Goal: Task Accomplishment & Management: Complete application form

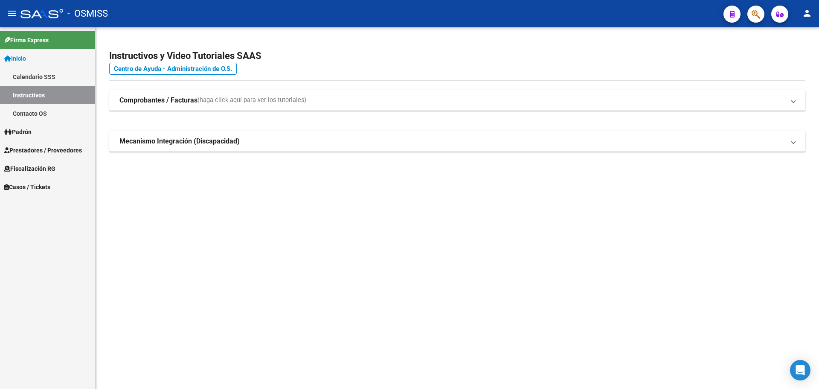
click at [18, 184] on span "Casos / Tickets" at bounding box center [27, 186] width 46 height 9
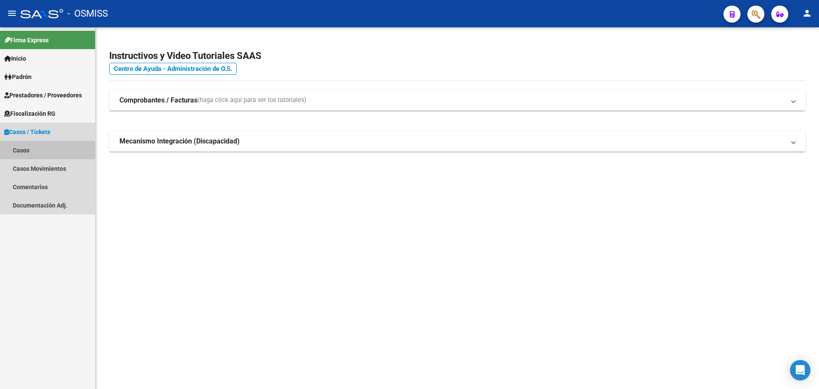
click at [22, 147] on link "Casos" at bounding box center [47, 150] width 95 height 18
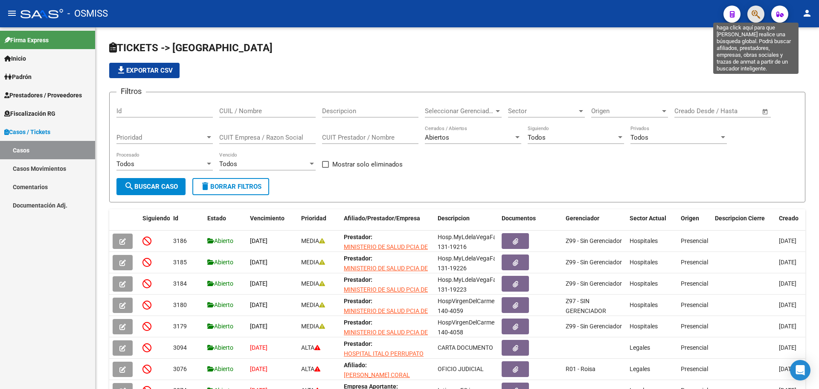
click at [754, 10] on icon "button" at bounding box center [756, 14] width 9 height 10
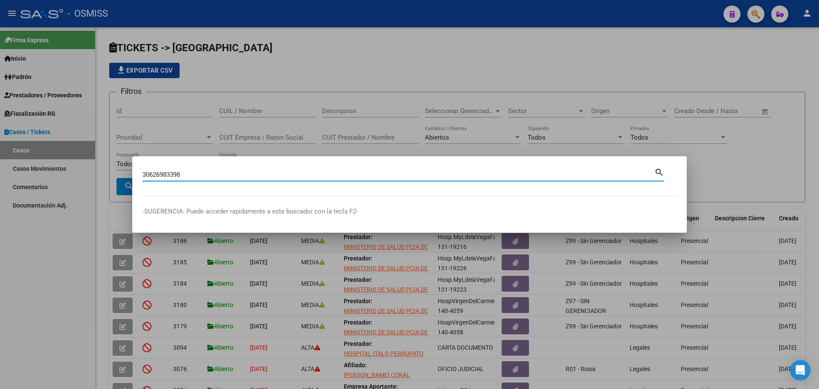
type input "30626983398"
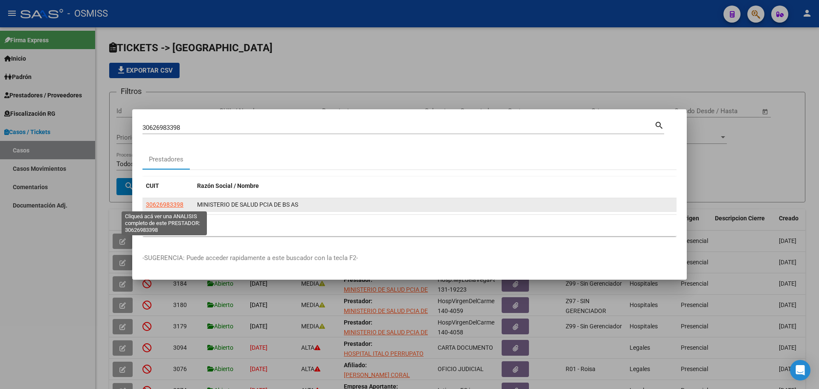
click at [157, 205] on span "30626983398" at bounding box center [165, 204] width 38 height 7
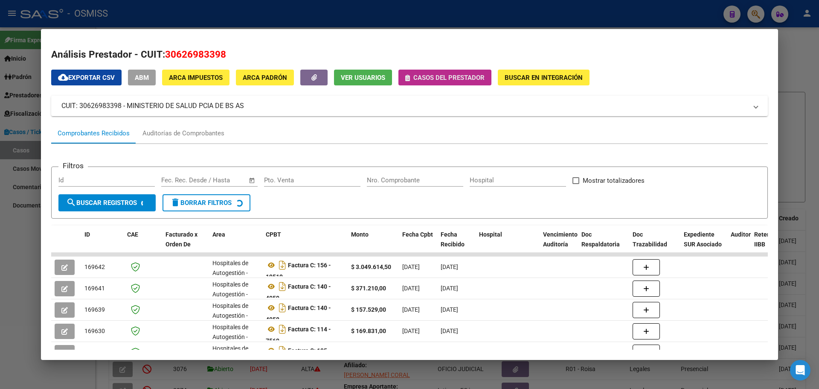
click at [410, 75] on icon "button" at bounding box center [407, 78] width 5 height 6
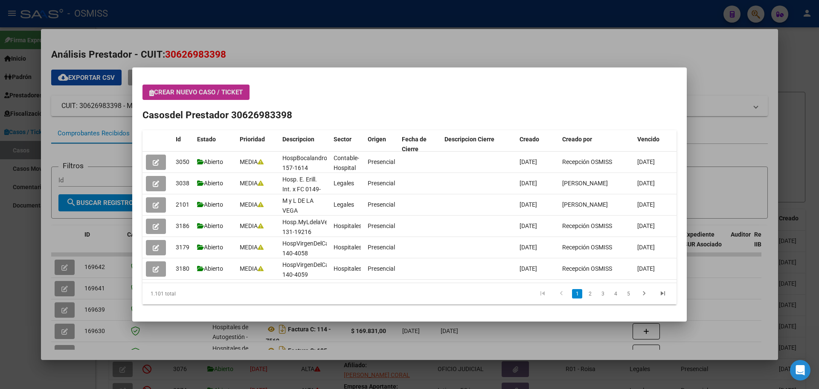
click at [153, 93] on icon "button" at bounding box center [151, 93] width 5 height 6
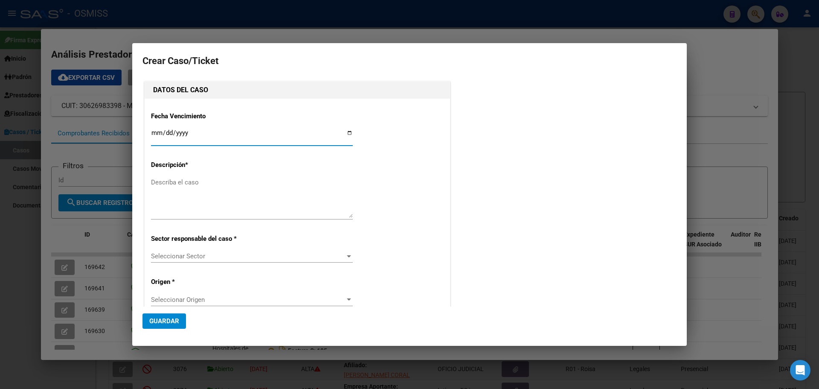
click at [347, 133] on input "Ingresar fecha" at bounding box center [252, 136] width 202 height 14
type input "[DATE]"
click at [162, 180] on textarea "Describa el caso" at bounding box center [252, 198] width 202 height 40
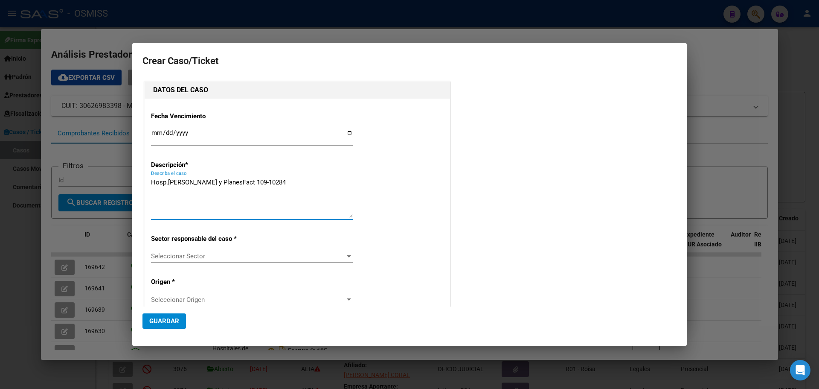
type textarea "Hosp.[PERSON_NAME] y PlanesFact 109-10284"
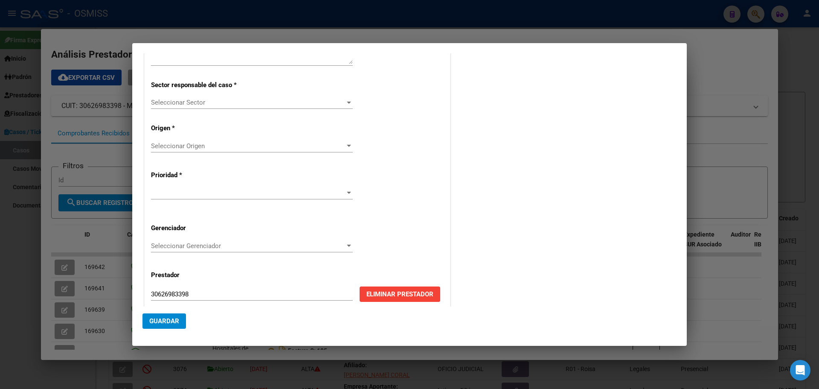
scroll to position [164, 0]
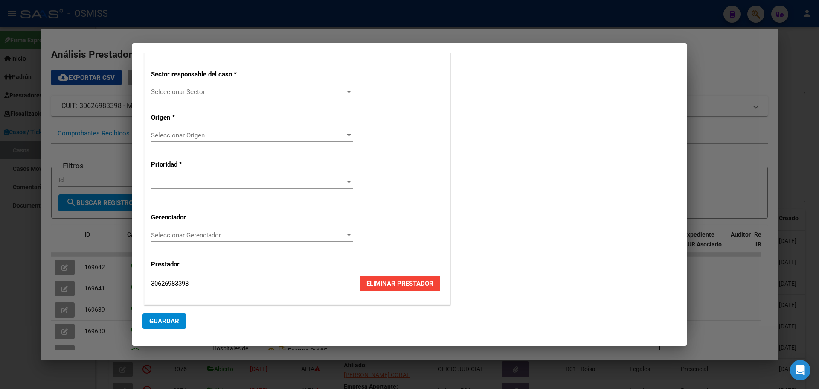
click at [347, 91] on div at bounding box center [349, 92] width 4 height 2
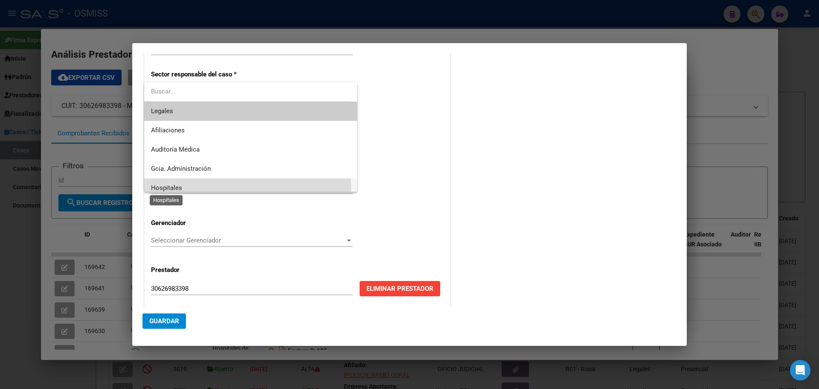
click at [160, 186] on span "Hospitales" at bounding box center [166, 188] width 31 height 8
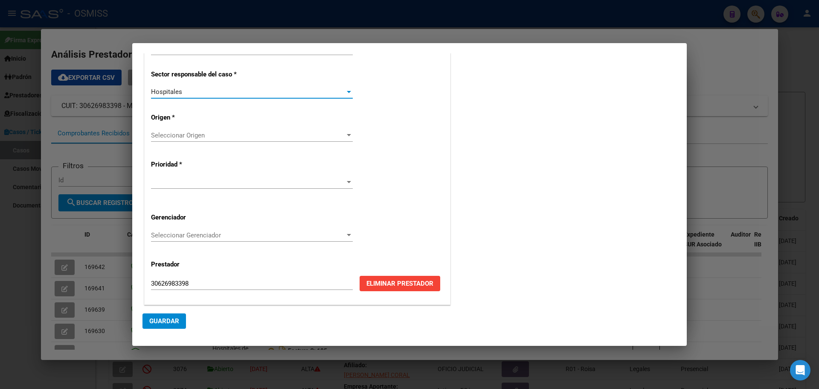
click at [347, 135] on div at bounding box center [349, 135] width 4 height 2
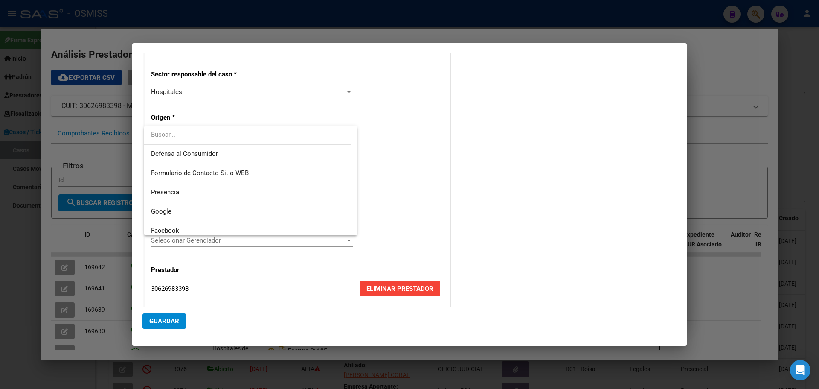
scroll to position [108, 0]
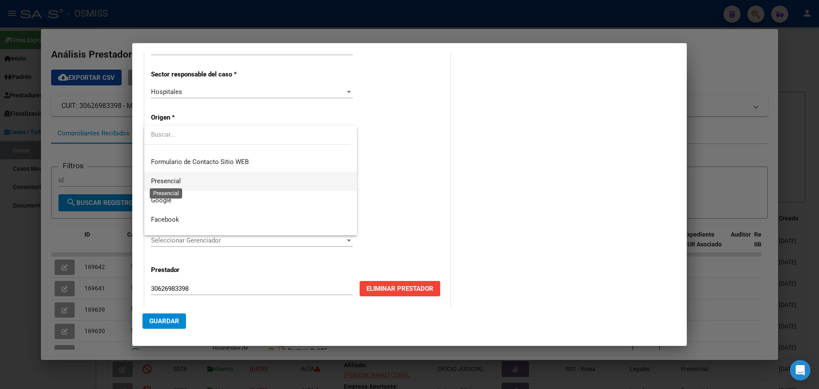
click at [176, 180] on span "Presencial" at bounding box center [166, 181] width 30 height 8
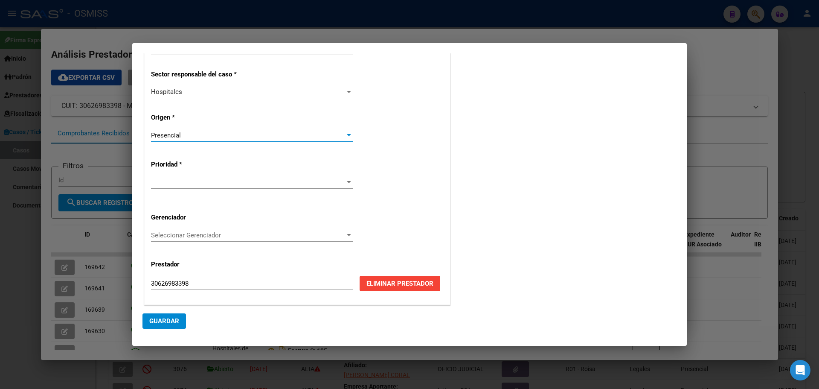
click at [347, 181] on div at bounding box center [349, 182] width 8 height 7
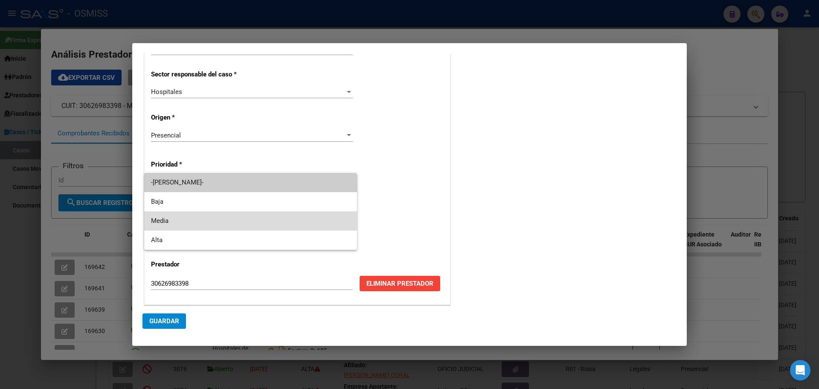
click at [171, 216] on span "Media" at bounding box center [250, 220] width 199 height 19
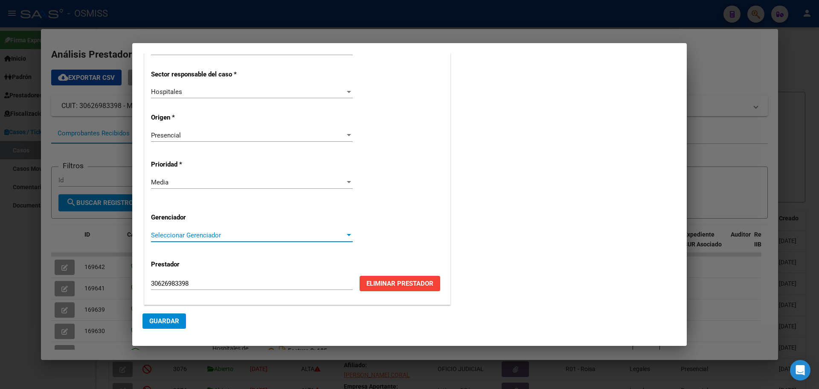
click at [345, 232] on div at bounding box center [349, 235] width 8 height 7
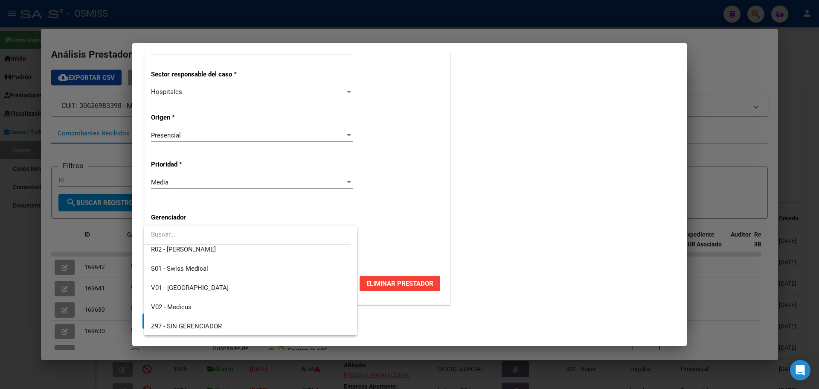
scroll to position [256, 0]
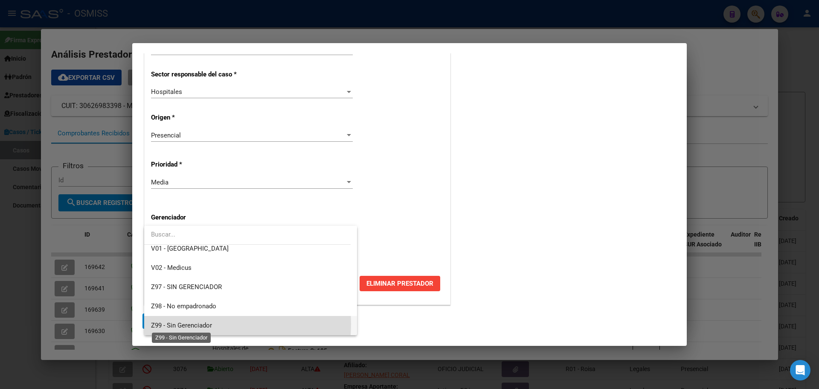
click at [191, 324] on span "Z99 - Sin Gerenciador" at bounding box center [181, 325] width 61 height 8
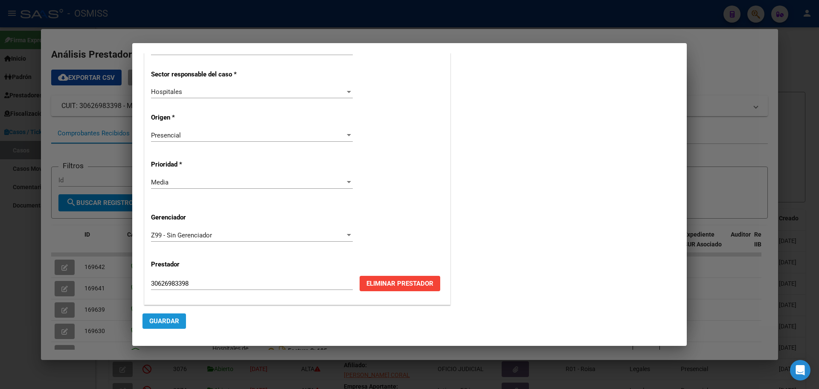
click at [166, 315] on button "Guardar" at bounding box center [165, 320] width 44 height 15
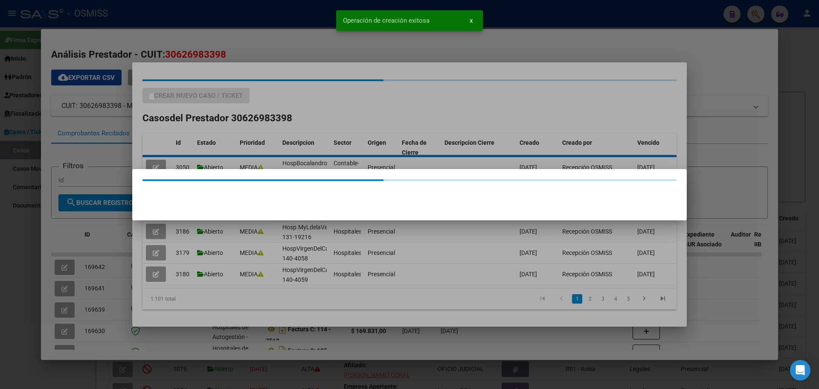
scroll to position [0, 0]
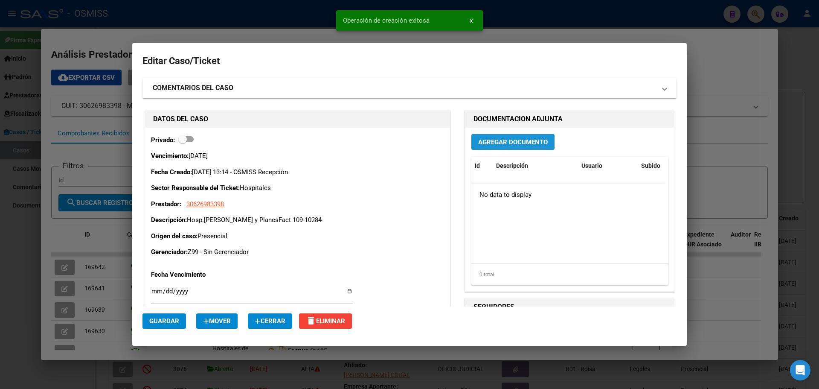
click at [485, 143] on span "Agregar Documento" at bounding box center [513, 142] width 70 height 8
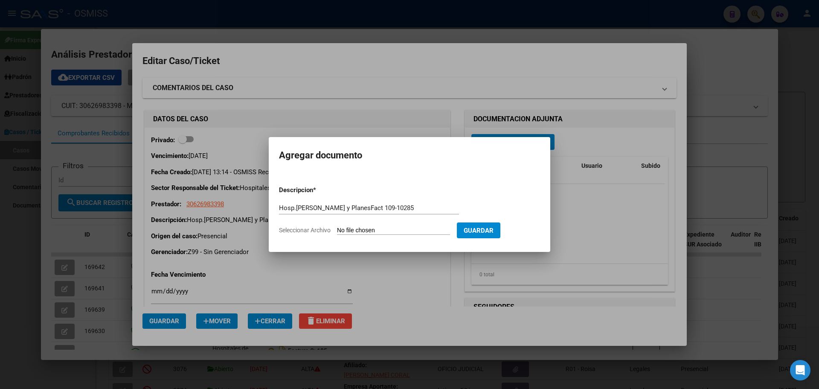
click at [288, 229] on span "Seleccionar Archivo" at bounding box center [305, 230] width 52 height 7
click at [337, 229] on input "Seleccionar Archivo" at bounding box center [393, 231] width 113 height 8
click at [390, 208] on input "Hosp.[PERSON_NAME] y PlanesFact 109-10285" at bounding box center [369, 208] width 180 height 8
type input "Hosp.[PERSON_NAME] y PlanesFact 109-10284"
click at [305, 227] on span "Seleccionar Archivo" at bounding box center [305, 230] width 52 height 7
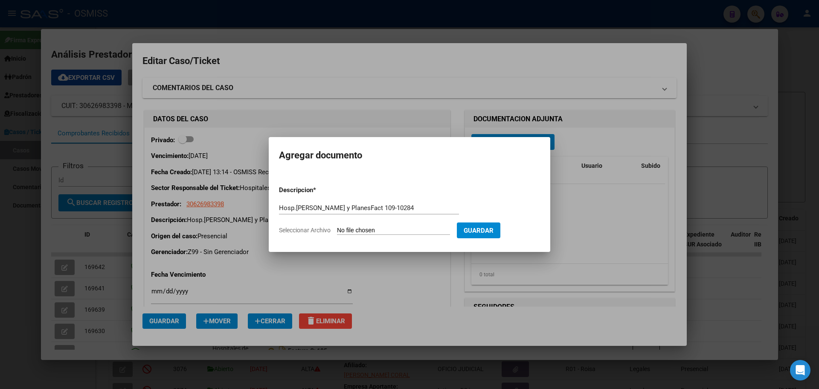
click at [337, 227] on input "Seleccionar Archivo" at bounding box center [393, 231] width 113 height 8
type input "C:\fakepath\Fact 10284.pdf"
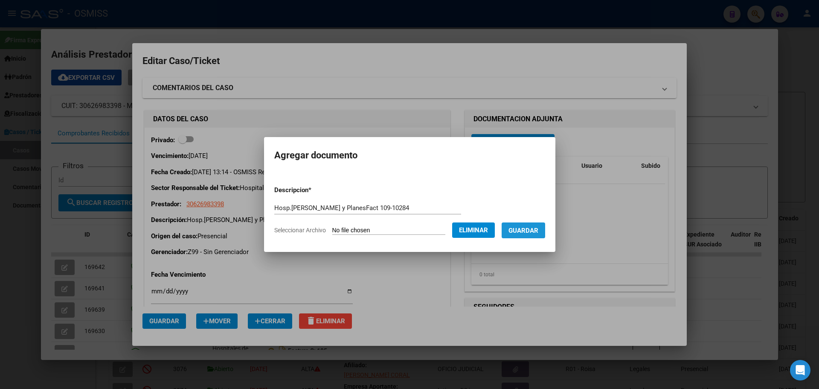
click at [535, 230] on span "Guardar" at bounding box center [524, 231] width 30 height 8
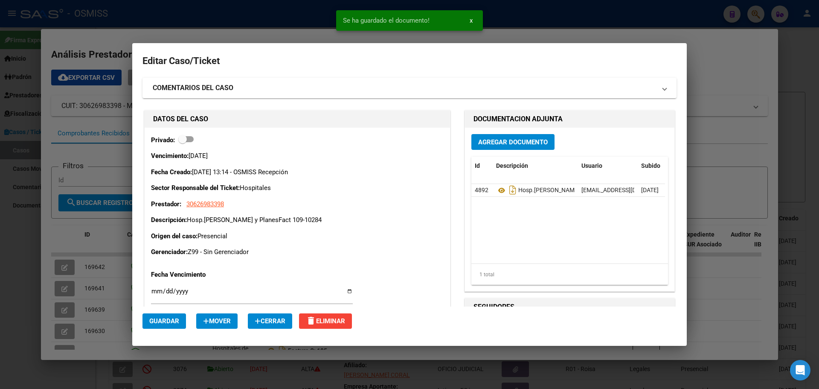
click at [129, 39] on div at bounding box center [409, 194] width 819 height 389
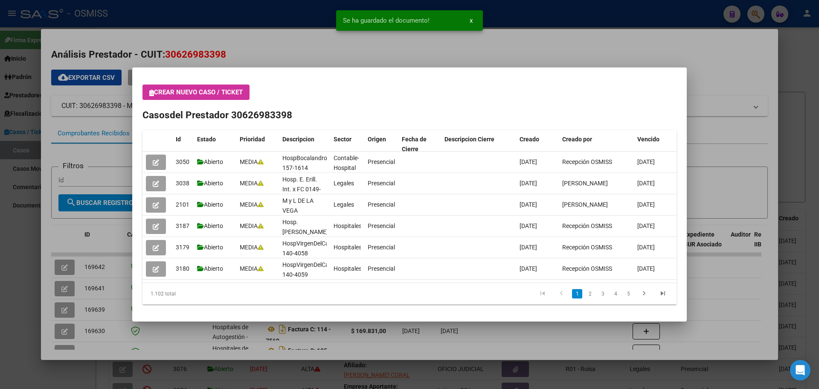
click at [153, 96] on button "Crear nuevo caso / ticket" at bounding box center [196, 91] width 107 height 15
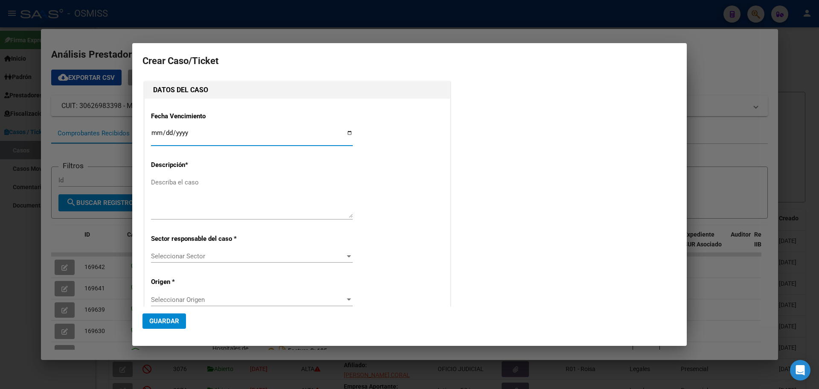
click at [346, 133] on input "Ingresar fecha" at bounding box center [252, 136] width 202 height 14
type input "[DATE]"
click at [156, 184] on textarea "Describa el caso" at bounding box center [252, 198] width 202 height 40
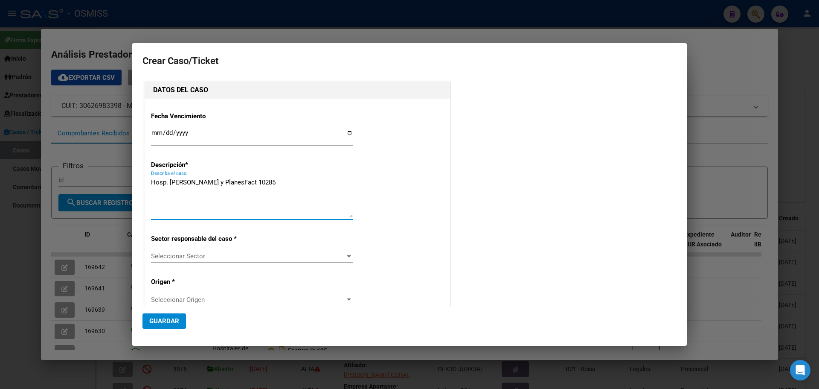
type textarea "Hosp. [PERSON_NAME] y PlanesFact 10285"
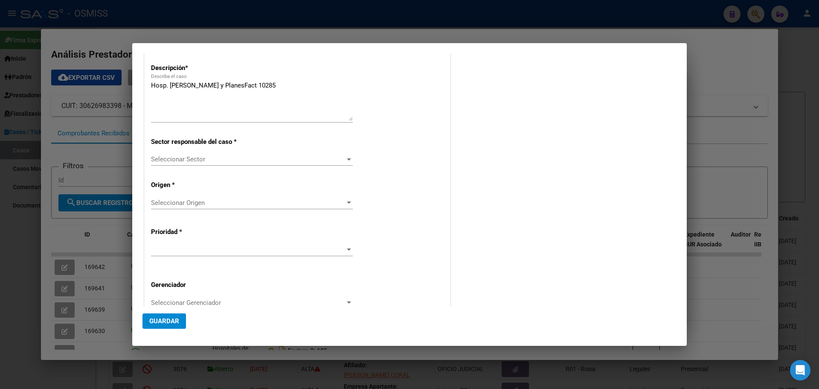
scroll to position [137, 0]
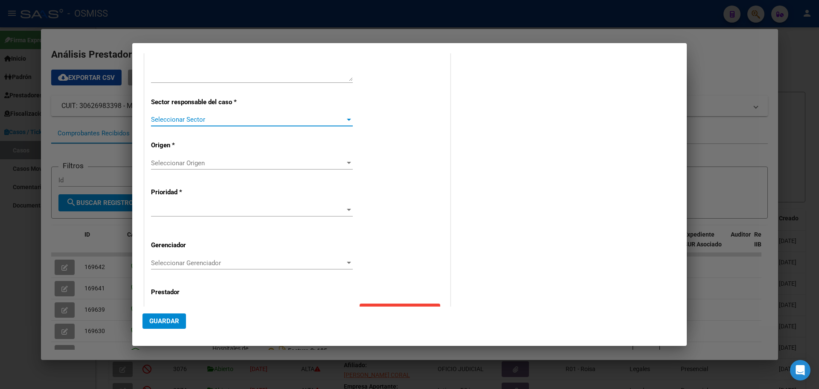
click at [347, 119] on div at bounding box center [349, 120] width 4 height 2
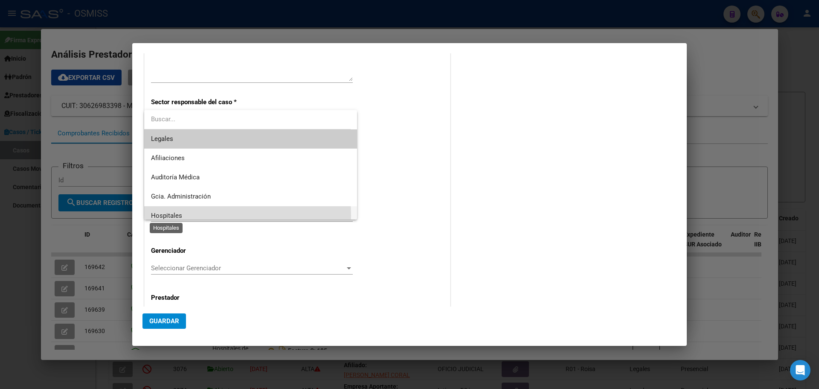
click at [164, 216] on span "Hospitales" at bounding box center [166, 216] width 31 height 8
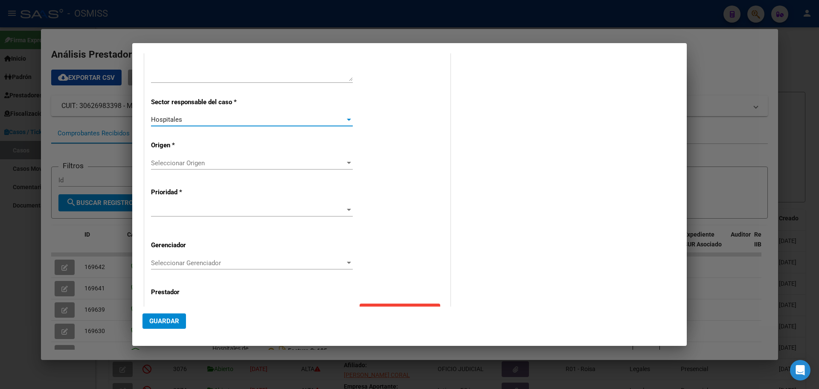
click at [346, 161] on div at bounding box center [349, 163] width 8 height 7
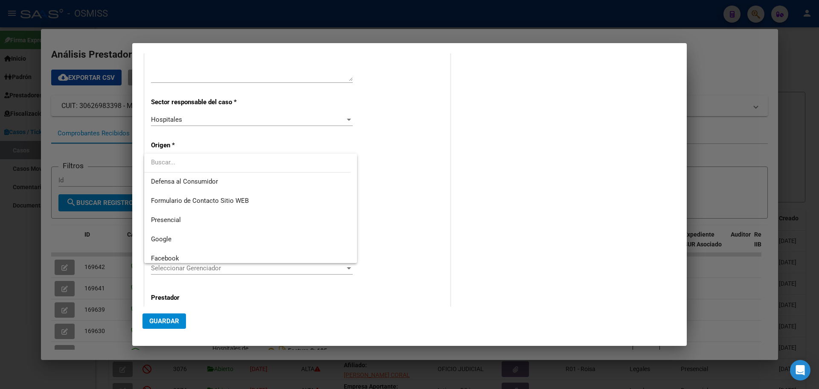
scroll to position [102, 0]
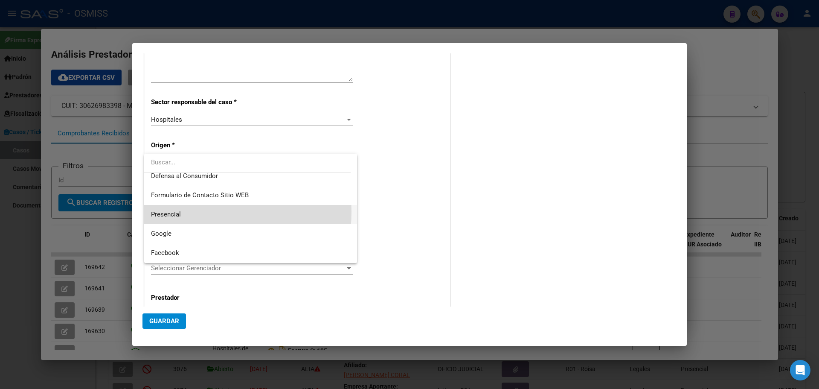
click at [190, 212] on span "Presencial" at bounding box center [250, 214] width 199 height 19
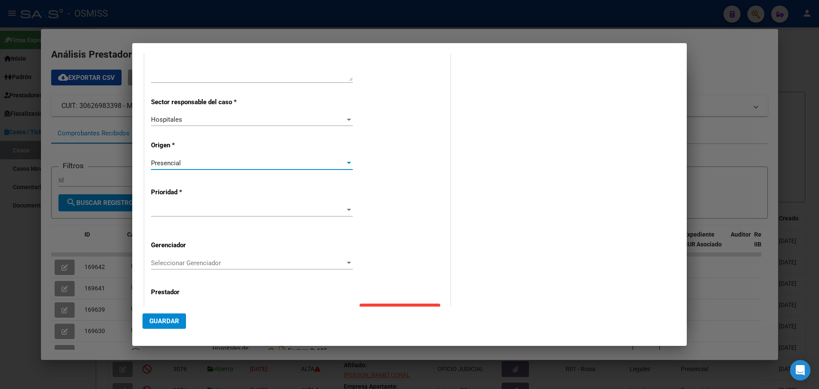
click at [348, 208] on div at bounding box center [349, 210] width 8 height 7
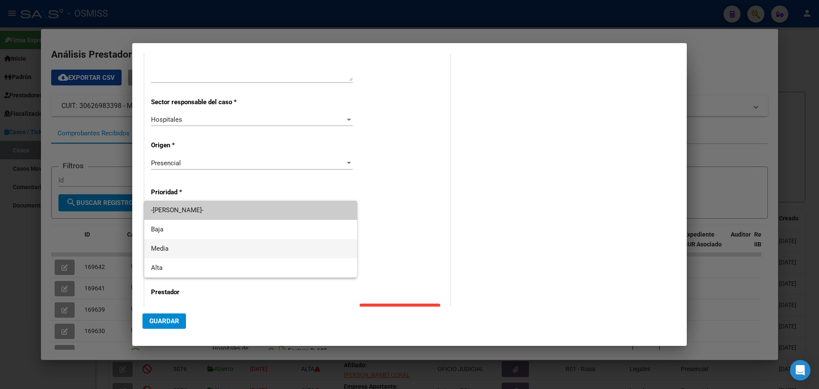
click at [152, 246] on span "Media" at bounding box center [250, 248] width 199 height 19
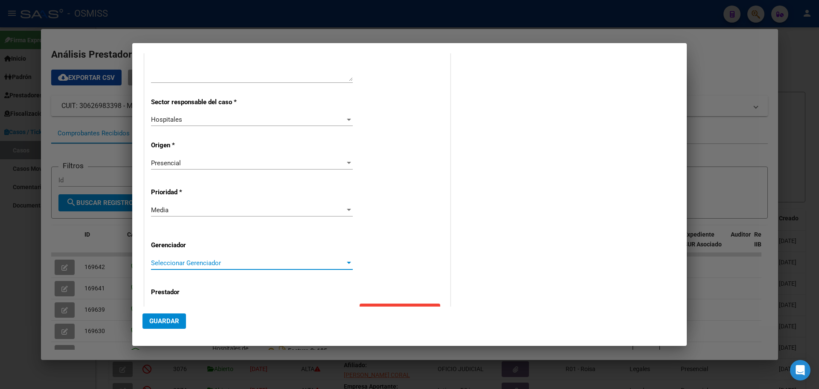
click at [347, 264] on div at bounding box center [349, 263] width 4 height 2
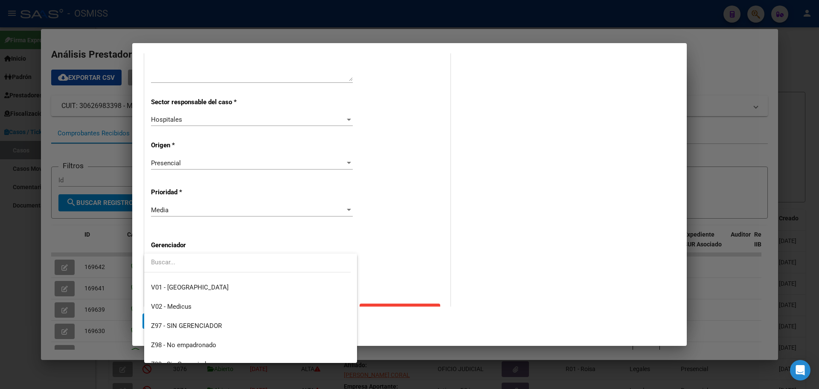
scroll to position [256, 0]
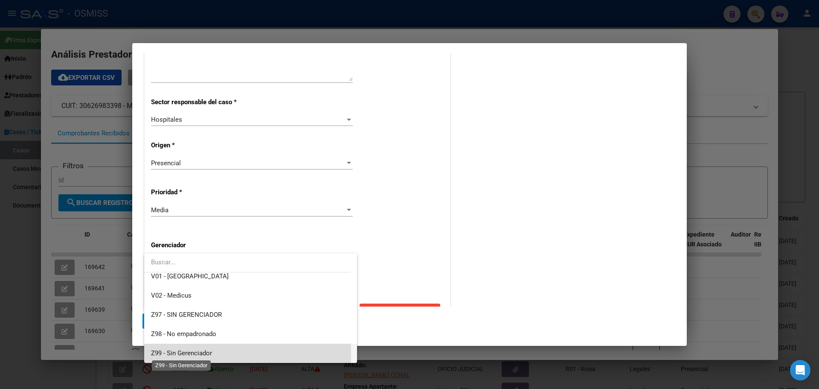
click at [178, 353] on span "Z99 - Sin Gerenciador" at bounding box center [181, 353] width 61 height 8
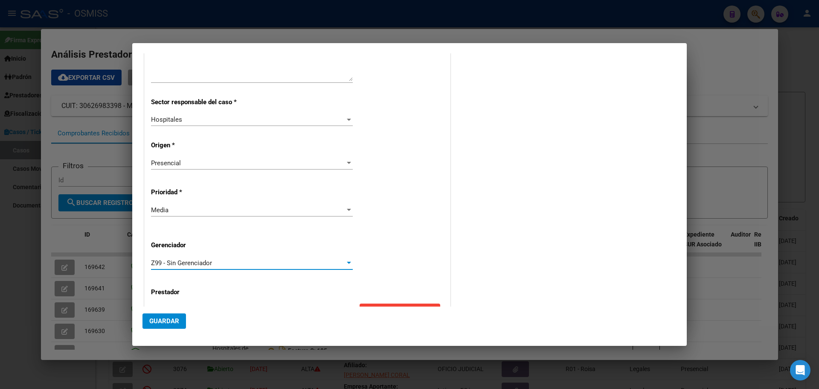
click at [163, 320] on span "Guardar" at bounding box center [164, 321] width 30 height 8
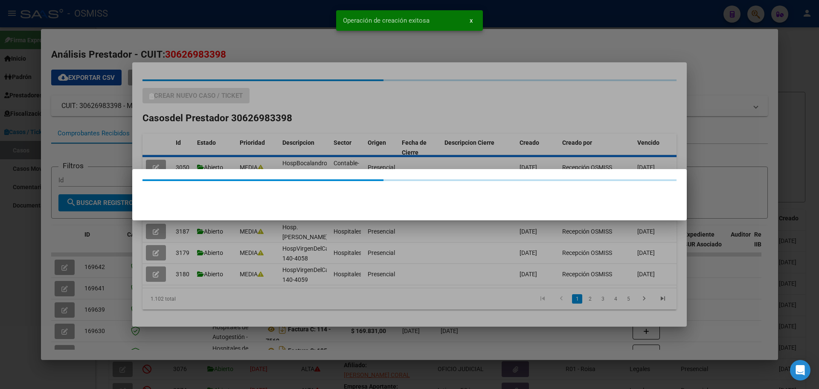
scroll to position [0, 0]
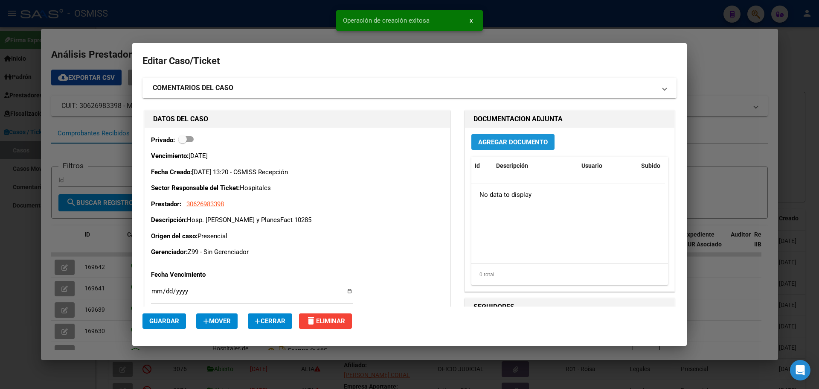
click at [512, 140] on span "Agregar Documento" at bounding box center [513, 142] width 70 height 8
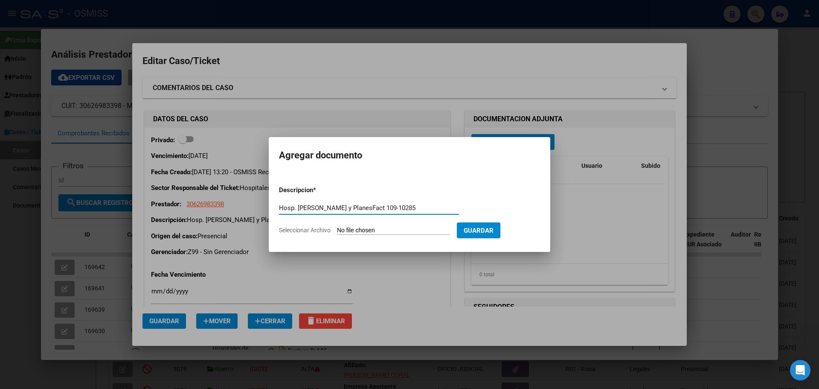
type input "Hosp. [PERSON_NAME] y PlanesFact 109-10285"
click at [292, 229] on span "Seleccionar Archivo" at bounding box center [305, 230] width 52 height 7
click at [337, 229] on input "Seleccionar Archivo" at bounding box center [393, 231] width 113 height 8
type input "C:\fakepath\Fact 10285.pdf"
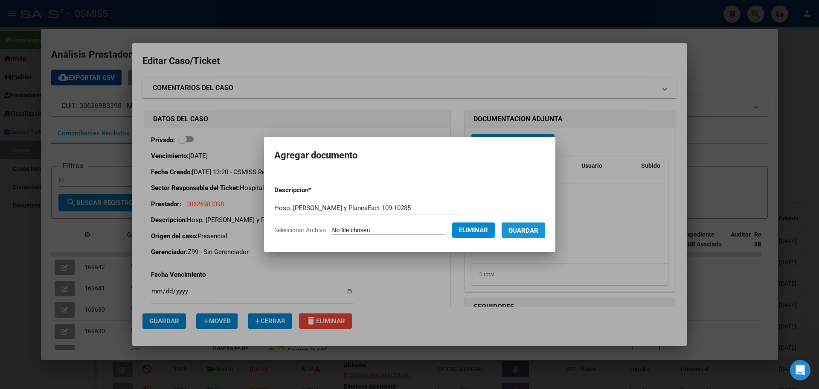
click at [528, 227] on span "Guardar" at bounding box center [524, 231] width 30 height 8
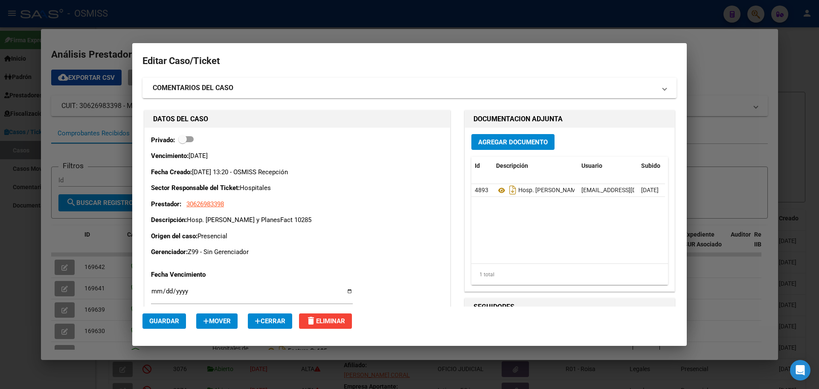
click at [101, 26] on div at bounding box center [409, 194] width 819 height 389
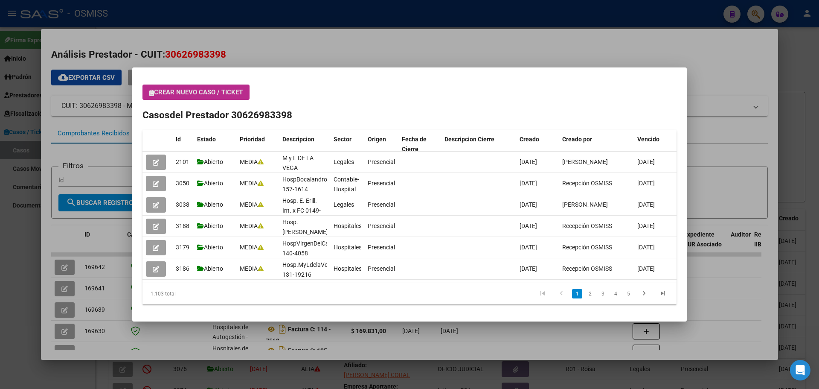
click at [151, 92] on icon "button" at bounding box center [151, 93] width 5 height 6
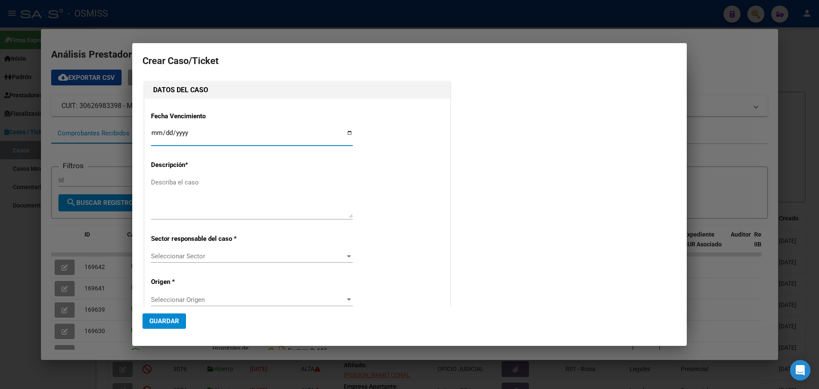
click at [346, 133] on input "Ingresar fecha" at bounding box center [252, 136] width 202 height 14
type input "[DATE]"
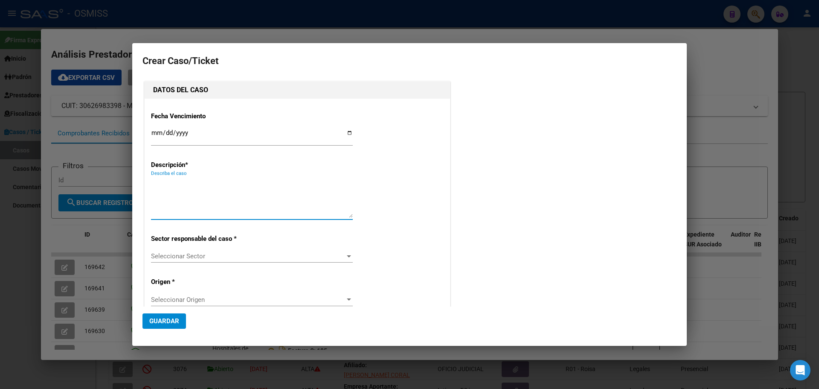
click at [190, 184] on textarea "Describa el caso" at bounding box center [252, 198] width 202 height 40
type textarea "Hosp. [PERSON_NAME] y PlanesFact 109-10286"
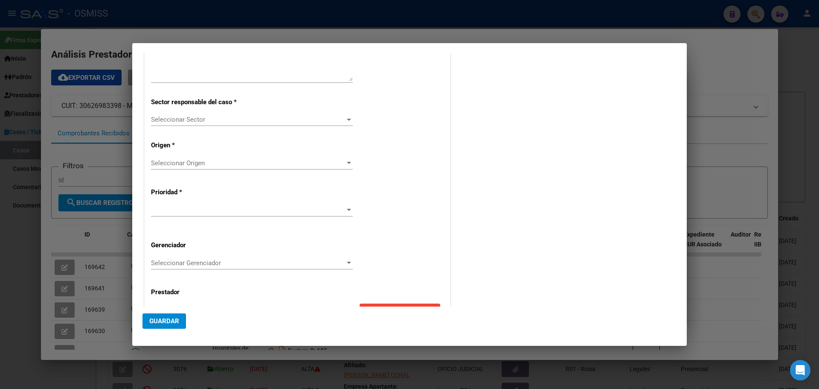
scroll to position [148, 0]
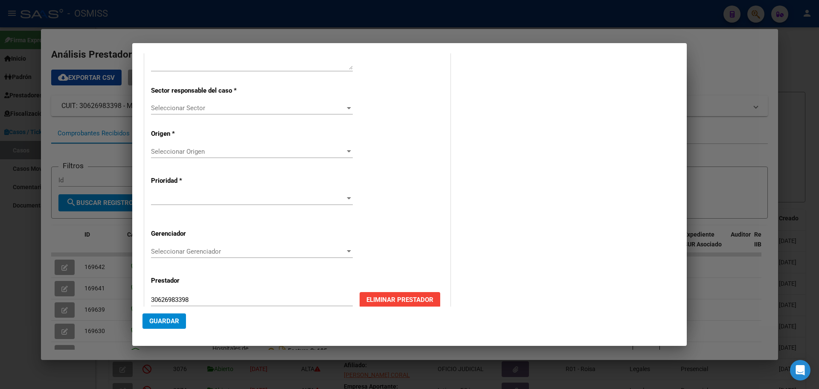
click at [348, 106] on div at bounding box center [349, 108] width 8 height 7
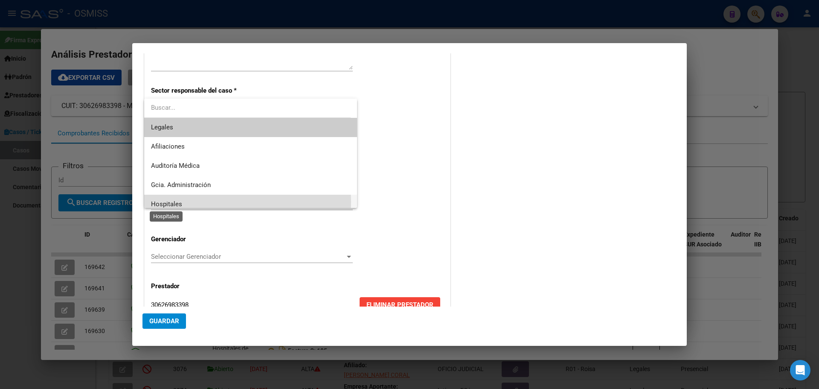
click at [153, 202] on span "Hospitales" at bounding box center [166, 204] width 31 height 8
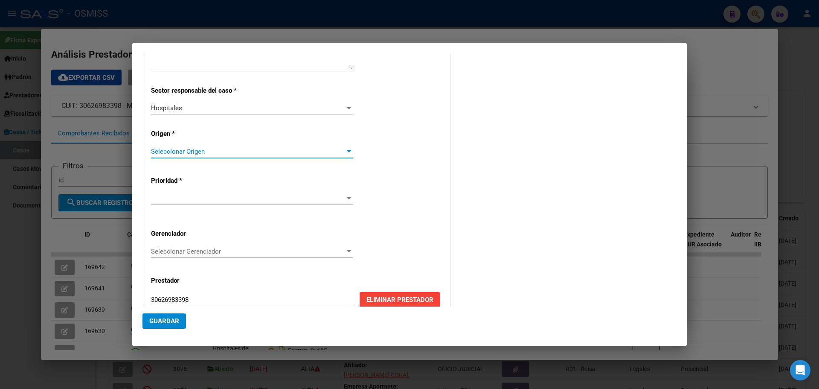
click at [348, 151] on div at bounding box center [349, 151] width 4 height 2
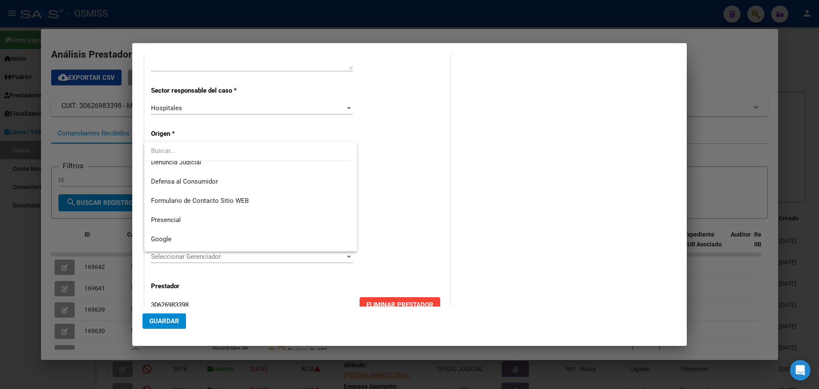
scroll to position [97, 0]
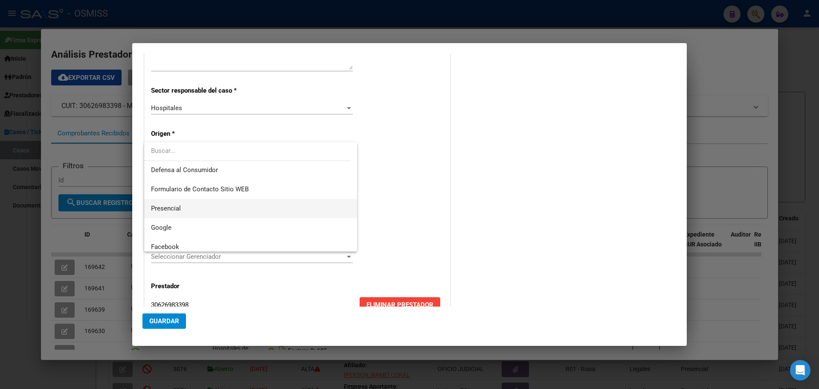
click at [156, 204] on span "Presencial" at bounding box center [250, 208] width 199 height 19
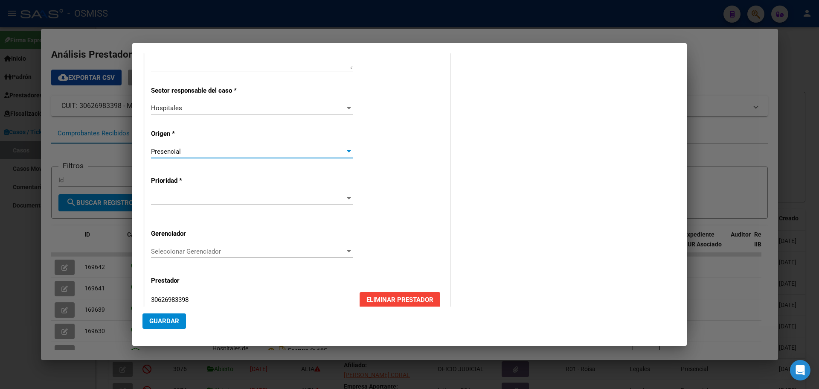
click at [347, 198] on div at bounding box center [349, 198] width 4 height 2
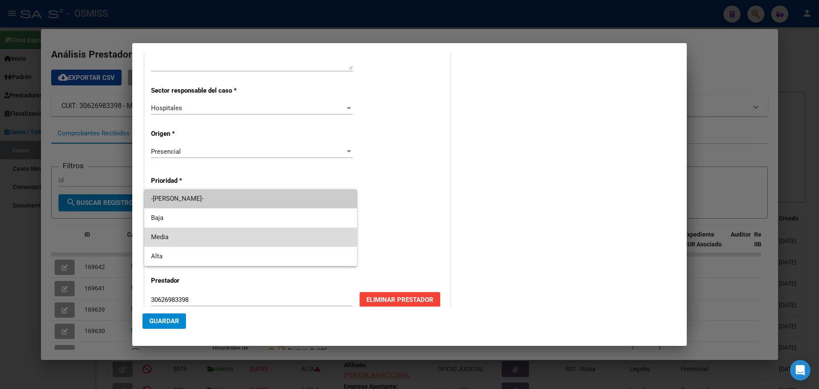
click at [153, 235] on span "Media" at bounding box center [250, 236] width 199 height 19
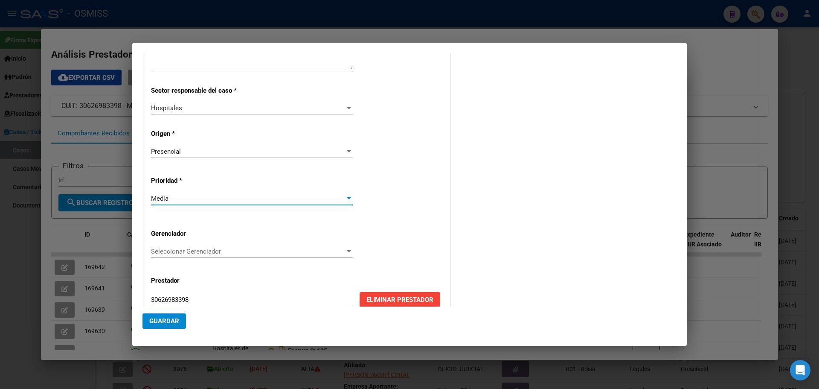
click at [346, 250] on div at bounding box center [349, 251] width 8 height 7
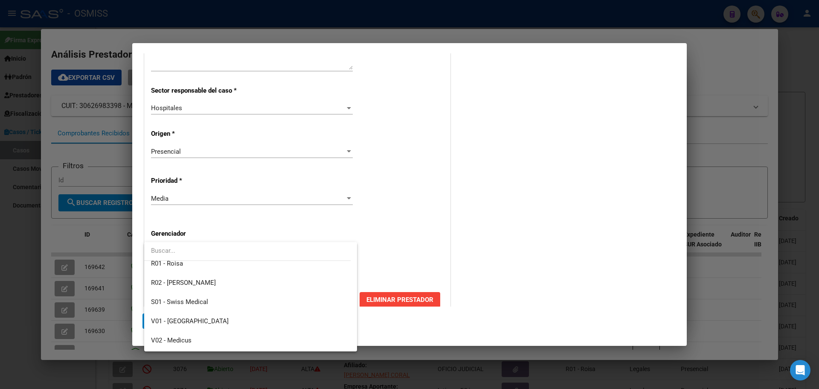
scroll to position [256, 0]
click at [197, 339] on span "Z99 - Sin Gerenciador" at bounding box center [181, 342] width 61 height 8
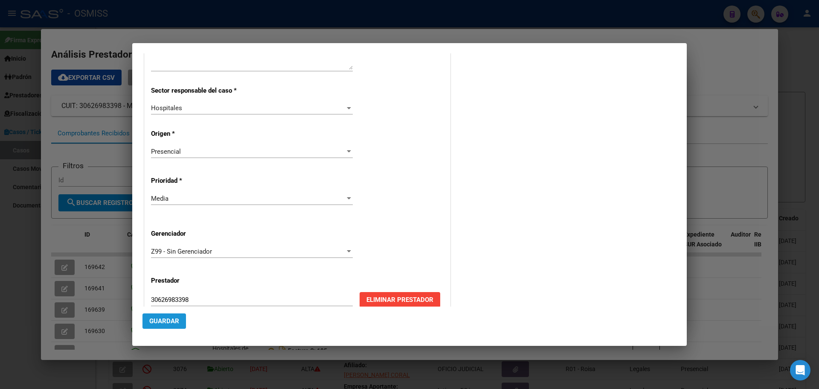
click at [168, 322] on span "Guardar" at bounding box center [164, 321] width 30 height 8
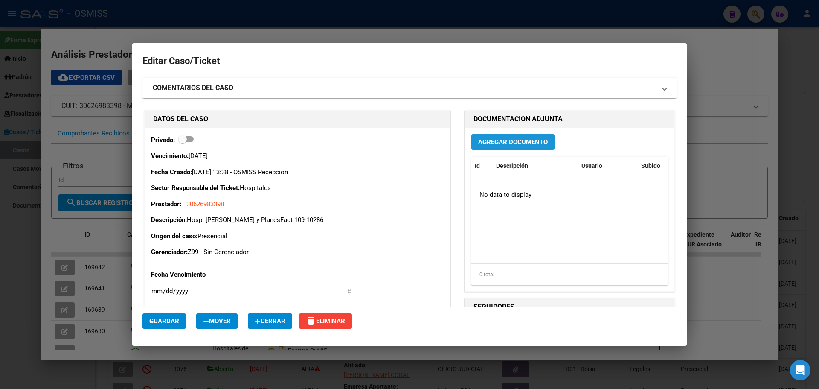
click at [507, 142] on span "Agregar Documento" at bounding box center [513, 142] width 70 height 8
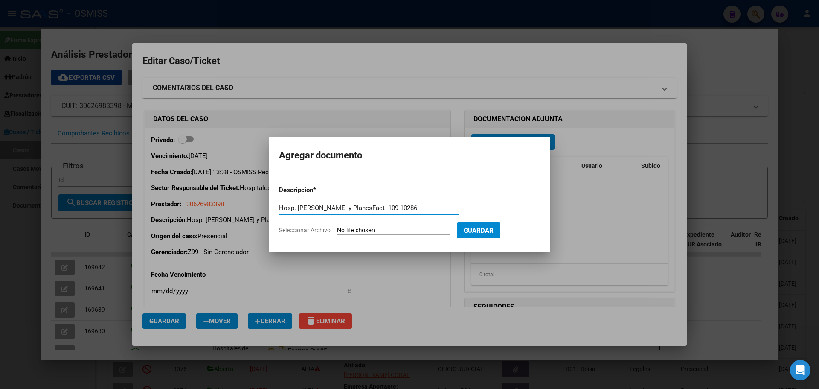
type input "Hosp. [PERSON_NAME] y PlanesFact 109-10286"
click at [309, 229] on span "Seleccionar Archivo" at bounding box center [305, 230] width 52 height 7
click at [337, 229] on input "Seleccionar Archivo" at bounding box center [393, 231] width 113 height 8
type input "C:\fakepath\Fact 10286.pdf"
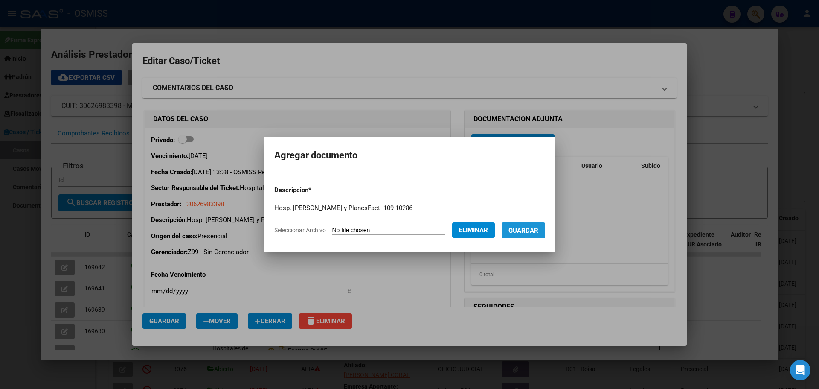
click at [523, 233] on span "Guardar" at bounding box center [524, 231] width 30 height 8
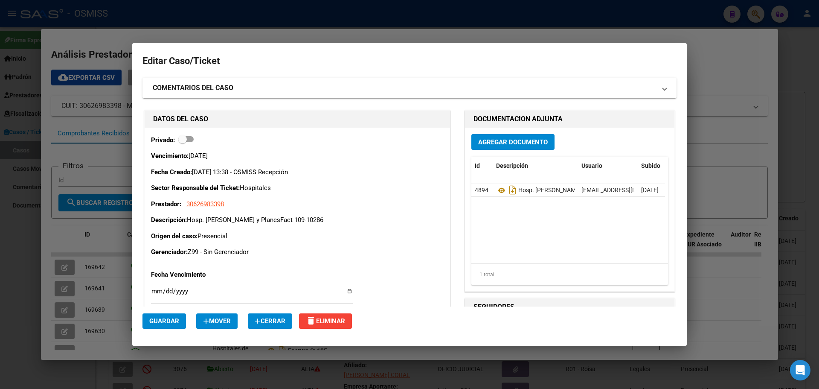
click at [173, 29] on div at bounding box center [409, 194] width 819 height 389
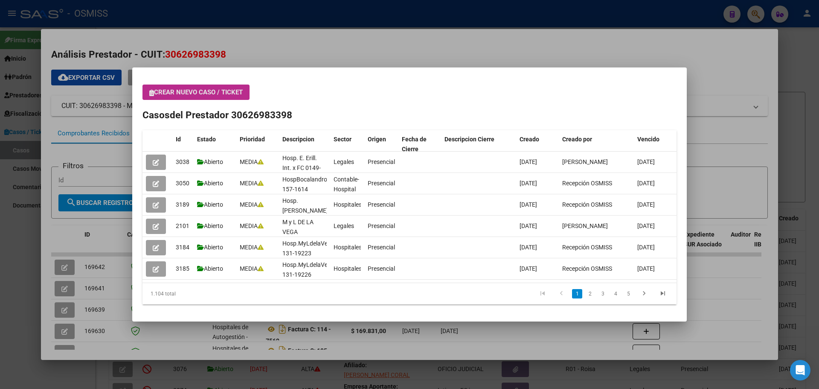
click at [151, 93] on icon "button" at bounding box center [151, 93] width 5 height 6
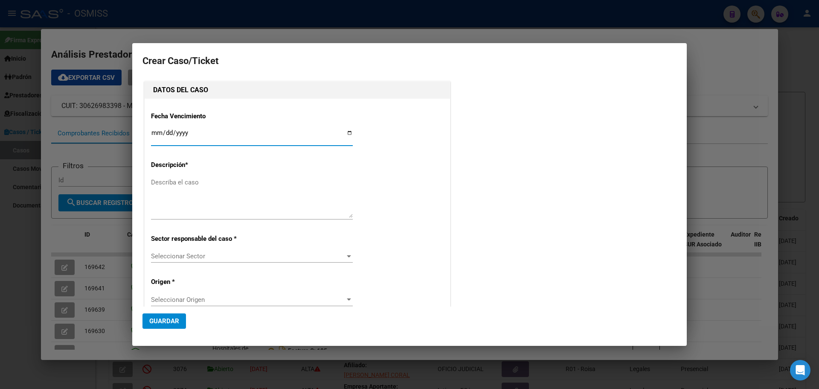
click at [346, 131] on input "Ingresar fecha" at bounding box center [252, 136] width 202 height 14
type input "[DATE]"
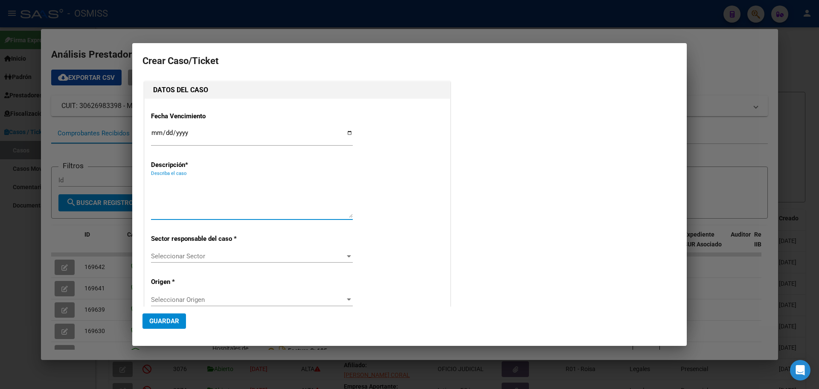
click at [194, 182] on textarea "Describa el caso" at bounding box center [252, 198] width 202 height 40
type textarea "Hosp.[PERSON_NAME] y PlanesFact 109-10288"
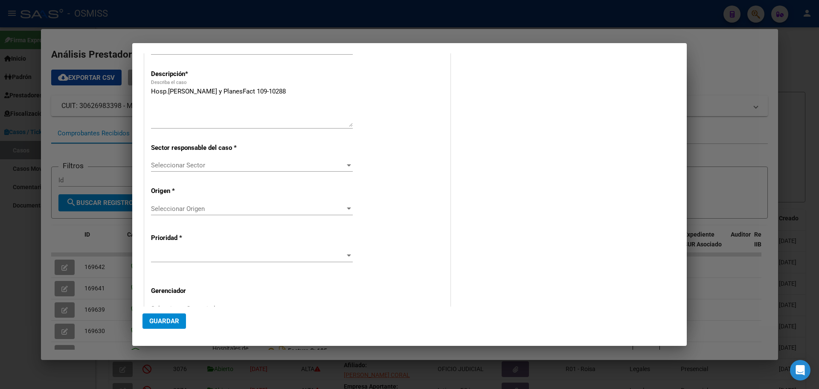
scroll to position [164, 0]
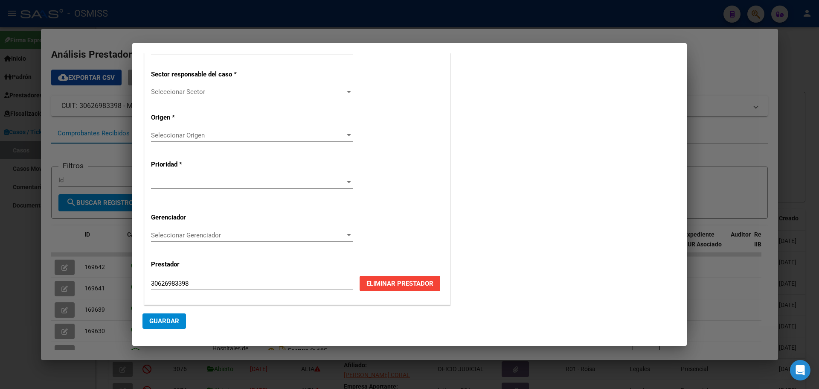
click at [347, 91] on div at bounding box center [349, 92] width 4 height 2
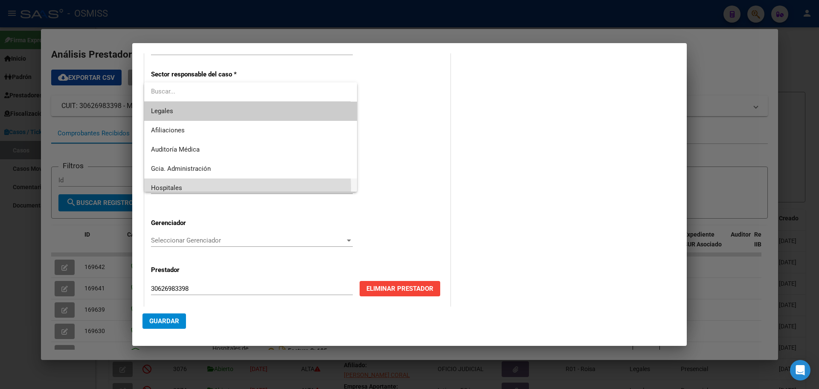
click at [210, 187] on span "Hospitales" at bounding box center [250, 187] width 199 height 19
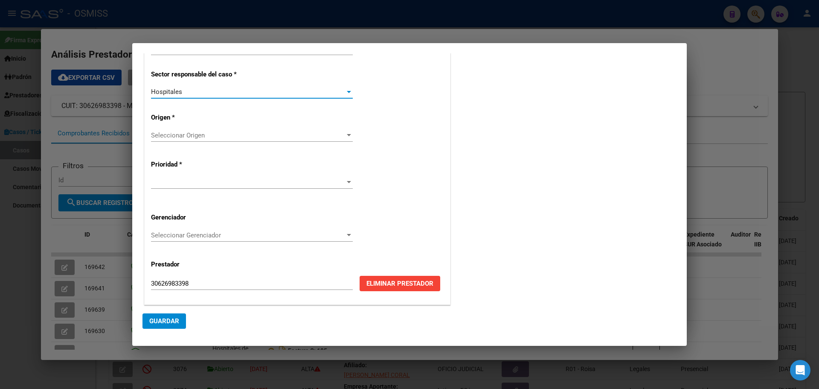
click at [345, 134] on div at bounding box center [349, 135] width 8 height 7
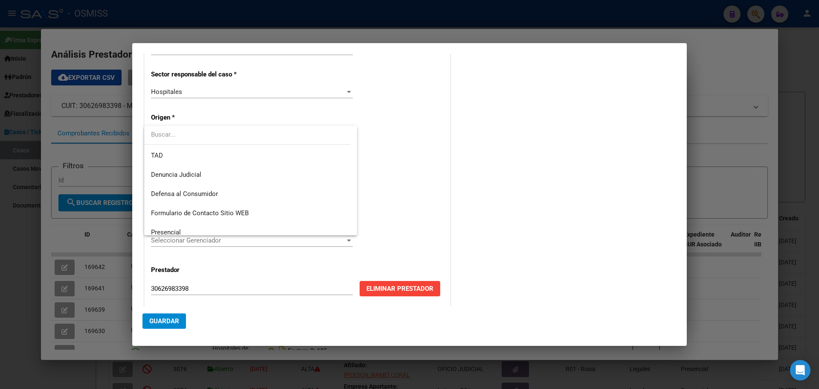
scroll to position [91, 0]
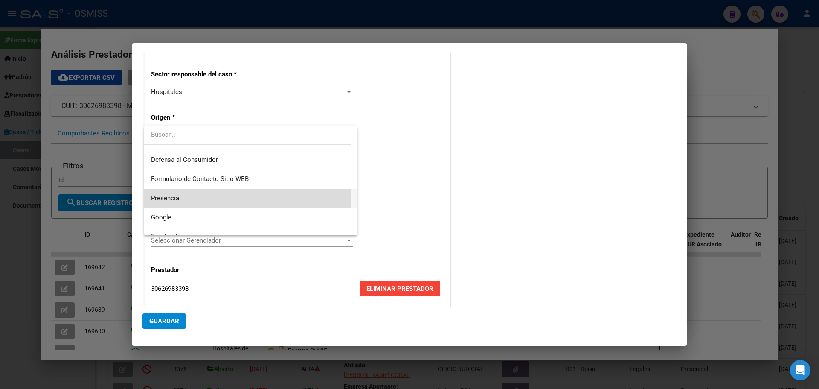
click at [163, 193] on span "Presencial" at bounding box center [250, 198] width 199 height 19
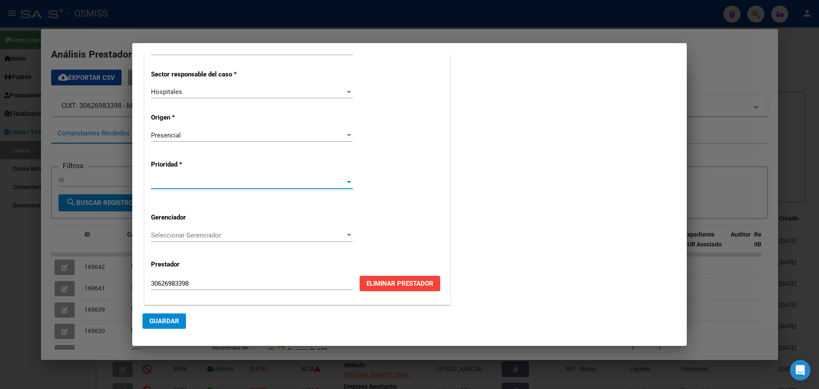
click at [348, 179] on div at bounding box center [349, 182] width 8 height 7
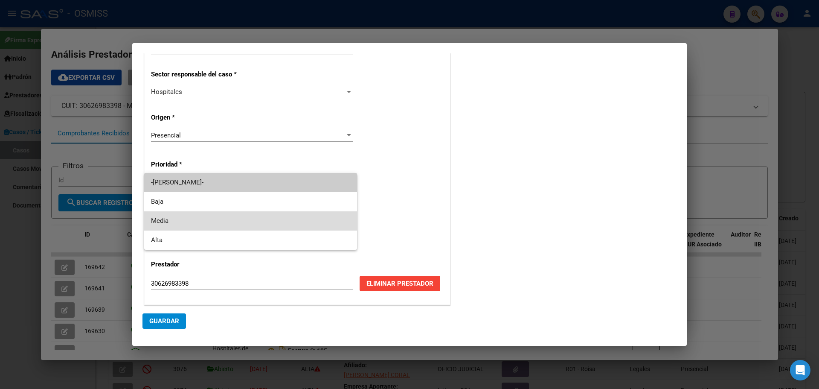
click at [152, 221] on span "Media" at bounding box center [250, 220] width 199 height 19
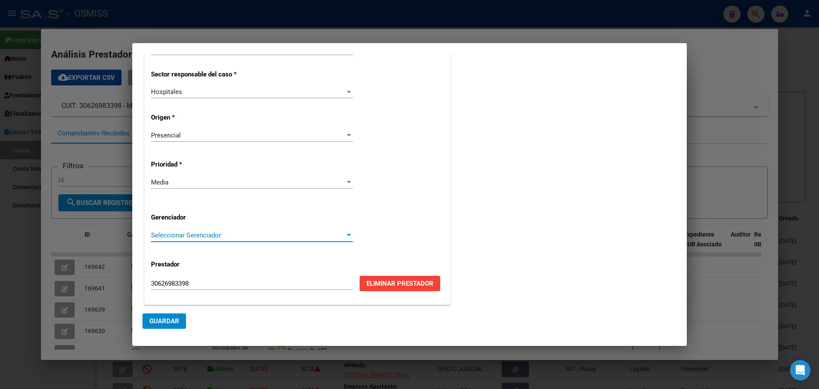
click at [347, 234] on div at bounding box center [349, 235] width 4 height 2
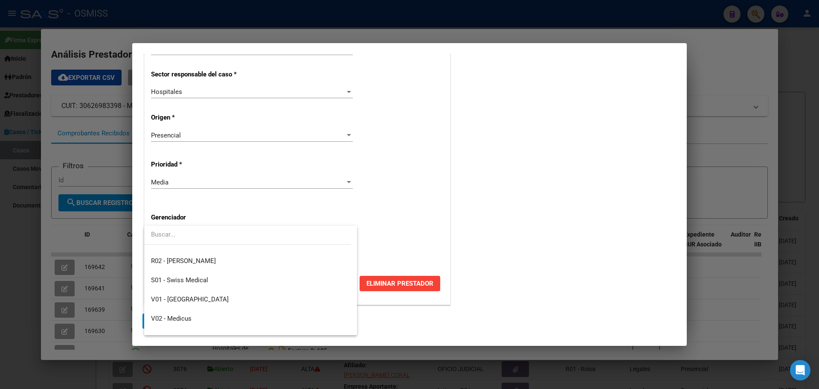
scroll to position [256, 0]
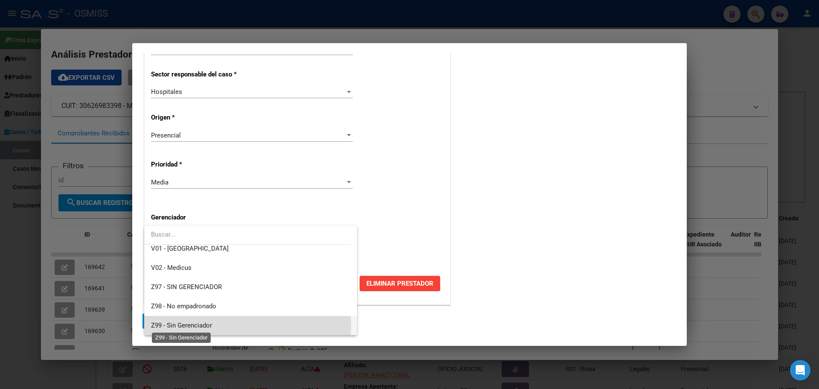
click at [154, 325] on span "Z99 - Sin Gerenciador" at bounding box center [181, 325] width 61 height 8
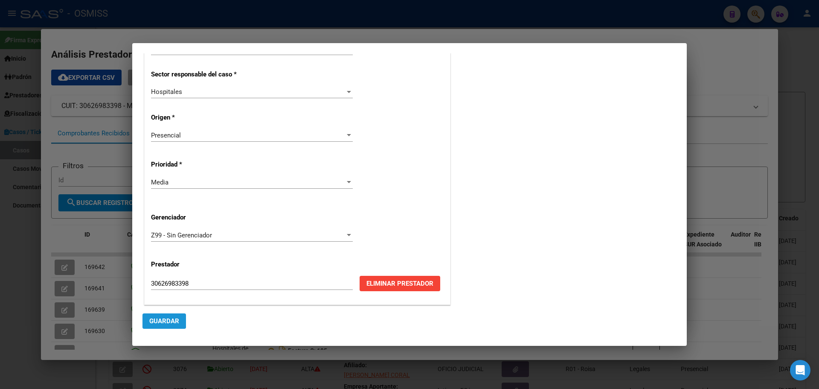
click at [162, 320] on span "Guardar" at bounding box center [164, 321] width 30 height 8
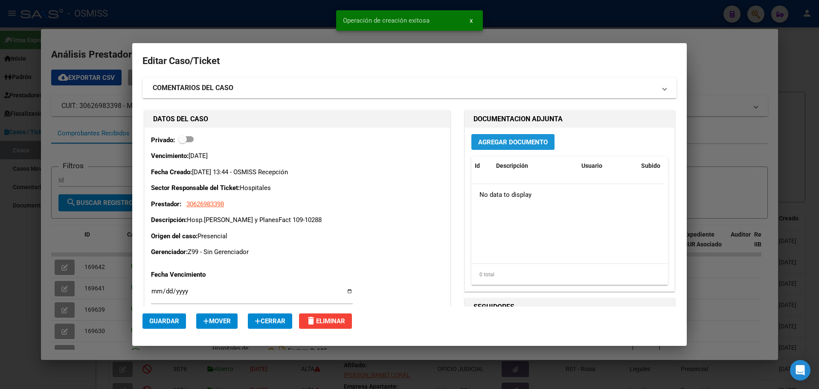
click at [480, 140] on span "Agregar Documento" at bounding box center [513, 142] width 70 height 8
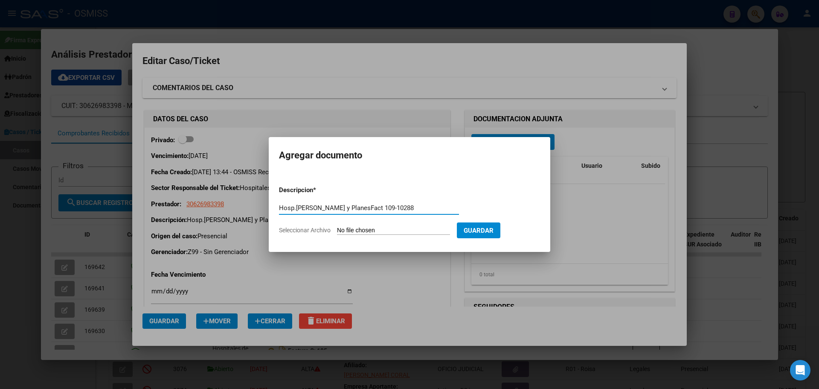
type input "Hosp.[PERSON_NAME] y PlanesFact 109-10288"
click at [320, 230] on span "Seleccionar Archivo" at bounding box center [305, 230] width 52 height 7
click at [337, 230] on input "Seleccionar Archivo" at bounding box center [393, 231] width 113 height 8
type input "C:\fakepath\Fact 10288.pdf"
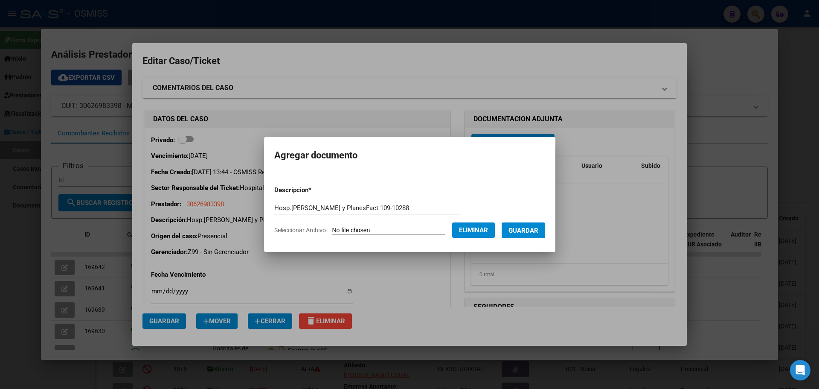
click at [519, 231] on span "Guardar" at bounding box center [524, 231] width 30 height 8
